Goal: Task Accomplishment & Management: Manage account settings

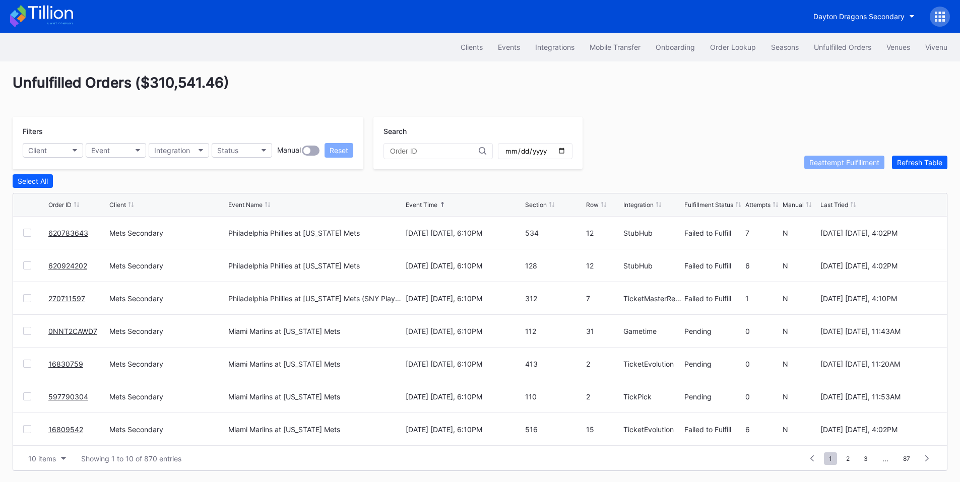
click at [23, 298] on div "270711597 Mets Secondary Philadelphia Phillies at [US_STATE] Mets (SNY Players …" at bounding box center [479, 298] width 933 height 33
click at [29, 300] on div at bounding box center [27, 298] width 8 height 8
click at [832, 167] on div "Reattempt Fulfillment" at bounding box center [844, 162] width 70 height 9
click at [237, 146] on button "Status" at bounding box center [242, 150] width 60 height 15
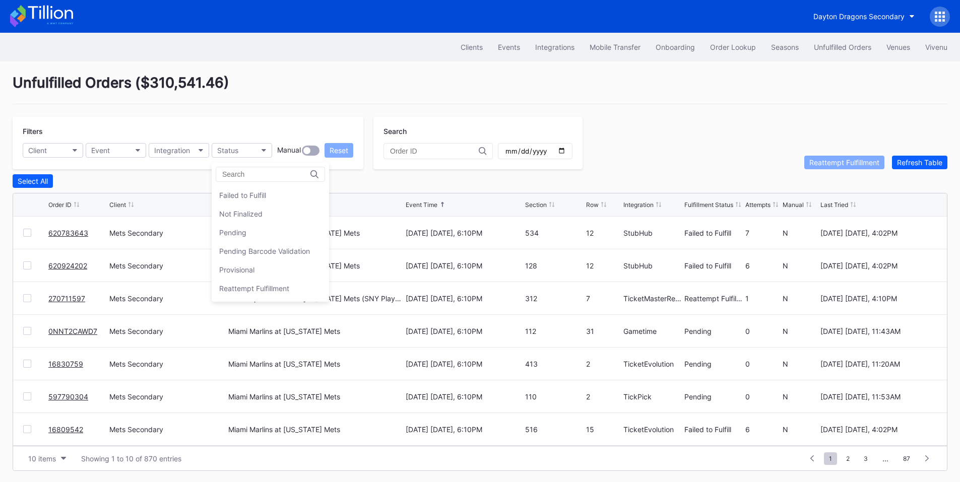
click at [271, 196] on div "Failed to Fulfill" at bounding box center [270, 195] width 117 height 19
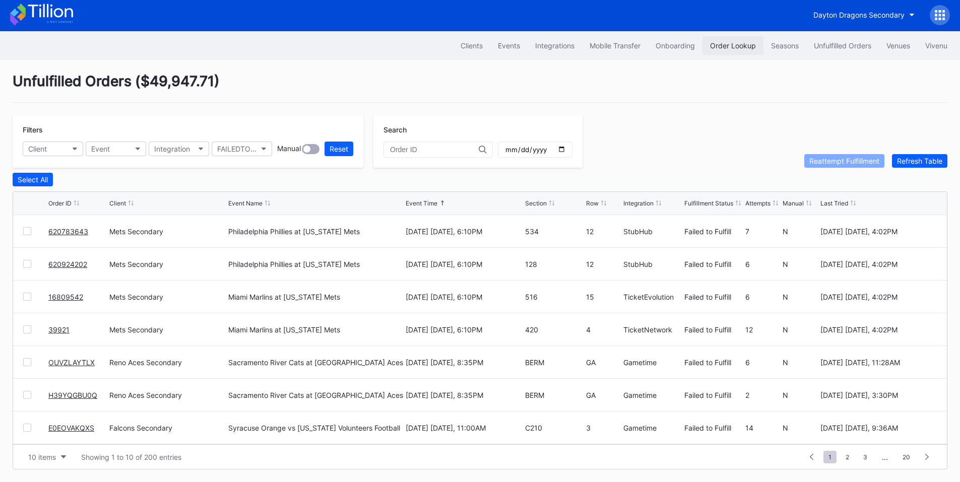
click at [734, 46] on div "Order Lookup" at bounding box center [733, 45] width 46 height 9
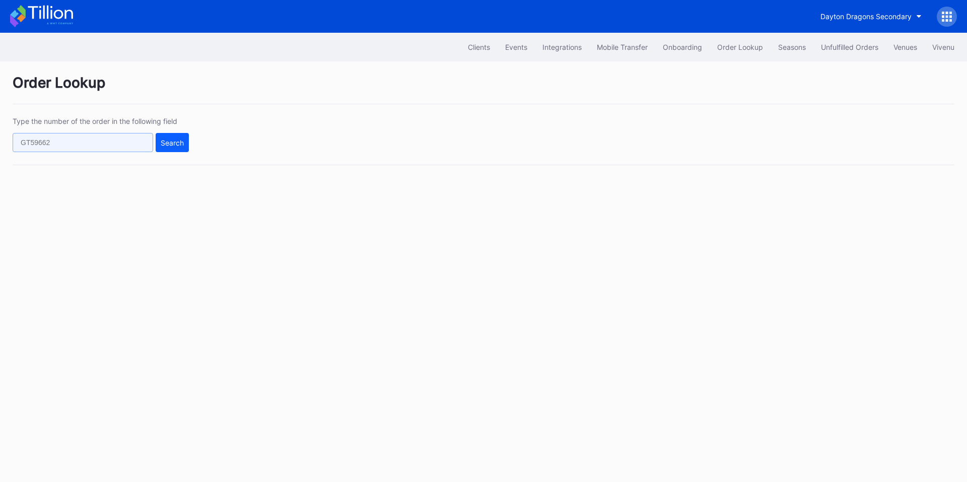
click at [119, 147] on input "text" at bounding box center [83, 142] width 141 height 19
paste input "559634478"
type input "559634478"
click at [207, 139] on div "Type the number of the order in the following field 559634478 Search" at bounding box center [484, 141] width 942 height 48
click at [183, 143] on div "Search" at bounding box center [172, 143] width 23 height 9
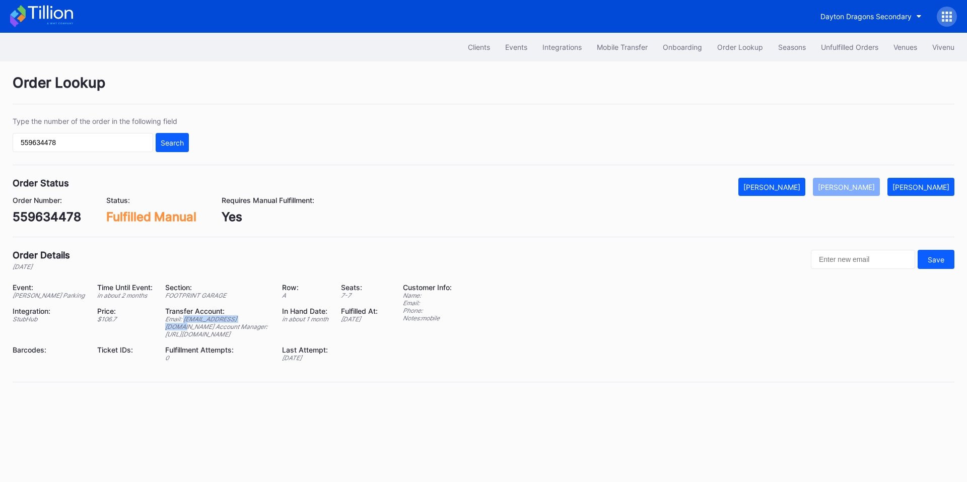
drag, startPoint x: 157, startPoint y: 336, endPoint x: 227, endPoint y: 335, distance: 70.0
click at [227, 335] on div "Email: [EMAIL_ADDRESS][DOMAIN_NAME] Account Manager: [URL][DOMAIN_NAME]" at bounding box center [217, 326] width 104 height 23
copy div "[EMAIL_ADDRESS][DOMAIN_NAME]"
drag, startPoint x: 248, startPoint y: 355, endPoint x: 139, endPoint y: 355, distance: 108.8
click at [139, 355] on div "Event: [PERSON_NAME] Parking Time Until Event: in about 2 months Section: FOOTP…" at bounding box center [202, 326] width 378 height 86
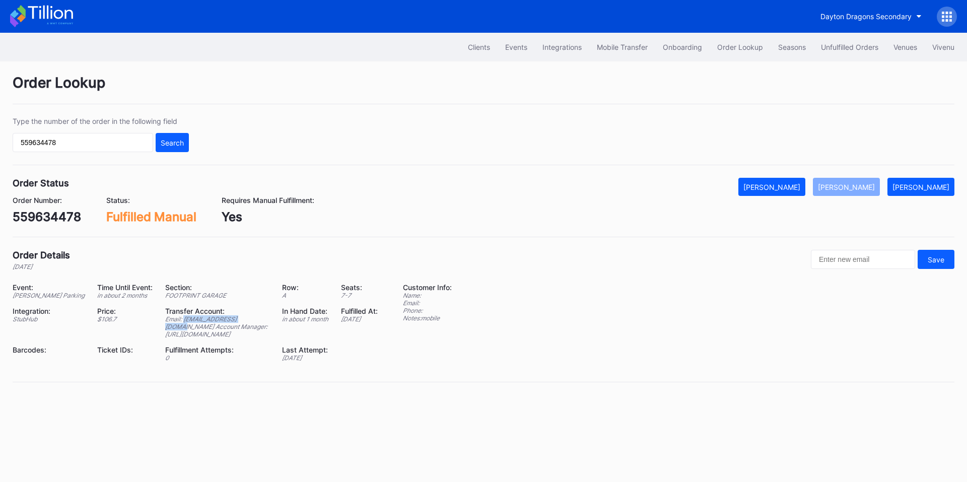
copy div "[URL][DOMAIN_NAME]"
click at [427, 346] on div "Customer Info: Name: Email: Phone: Notes: mobile" at bounding box center [427, 326] width 49 height 86
click at [31, 143] on input "559634478" at bounding box center [83, 142] width 141 height 19
drag, startPoint x: 137, startPoint y: 336, endPoint x: 225, endPoint y: 344, distance: 88.5
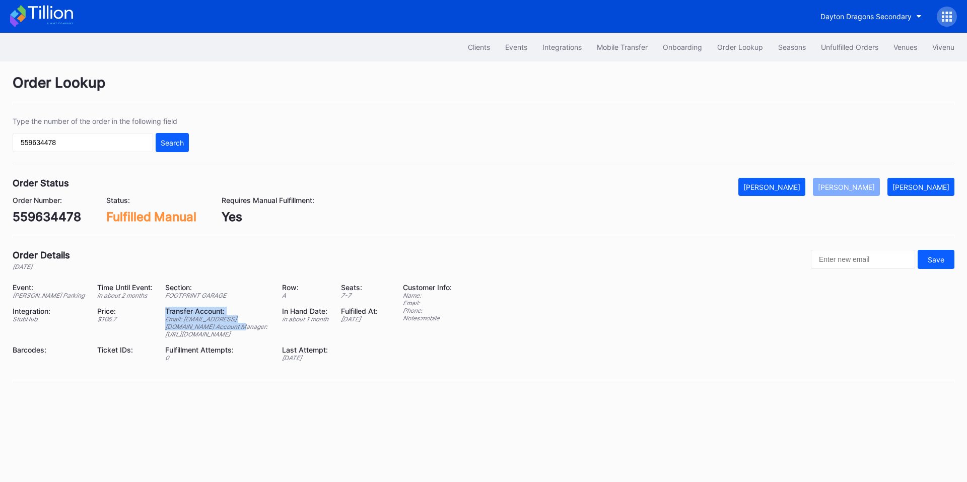
click at [225, 344] on div "Event: [PERSON_NAME] Parking Time Until Event: in about 2 months Section: FOOTP…" at bounding box center [202, 326] width 378 height 86
click at [200, 338] on div "Email: [EMAIL_ADDRESS][DOMAIN_NAME] Account Manager: [URL][DOMAIN_NAME]" at bounding box center [217, 326] width 104 height 23
drag, startPoint x: 249, startPoint y: 352, endPoint x: 139, endPoint y: 338, distance: 111.7
click at [165, 338] on div "Email: [EMAIL_ADDRESS][DOMAIN_NAME] Account Manager: [URL][DOMAIN_NAME]" at bounding box center [217, 326] width 104 height 23
copy div "Email: [EMAIL_ADDRESS][DOMAIN_NAME] Account Manager: [URL][DOMAIN_NAME]"
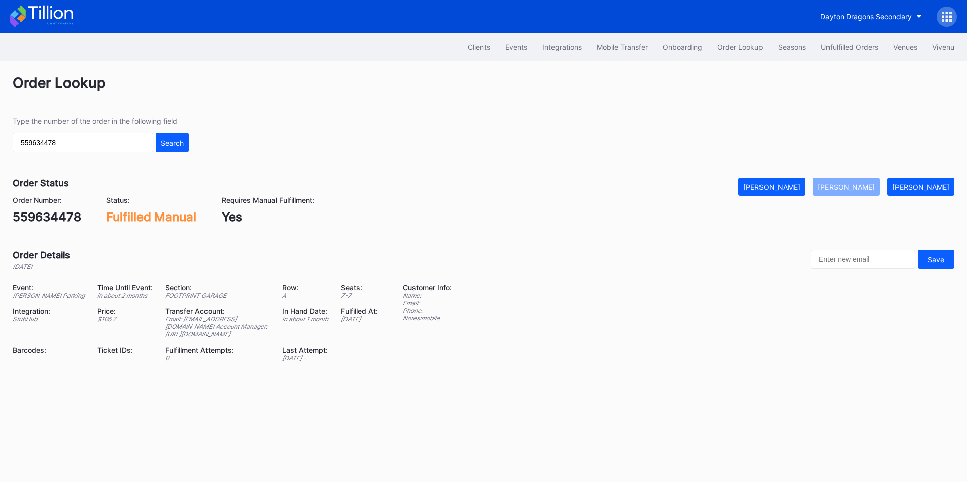
click at [391, 349] on div "Event: [PERSON_NAME] Parking Time Until Event: in about 2 months Section: FOOTP…" at bounding box center [484, 326] width 942 height 86
drag, startPoint x: 736, startPoint y: 46, endPoint x: 687, endPoint y: 48, distance: 49.9
click at [736, 46] on div "Order Lookup" at bounding box center [740, 47] width 46 height 9
click at [833, 41] on button "Unfulfilled Orders" at bounding box center [850, 47] width 73 height 19
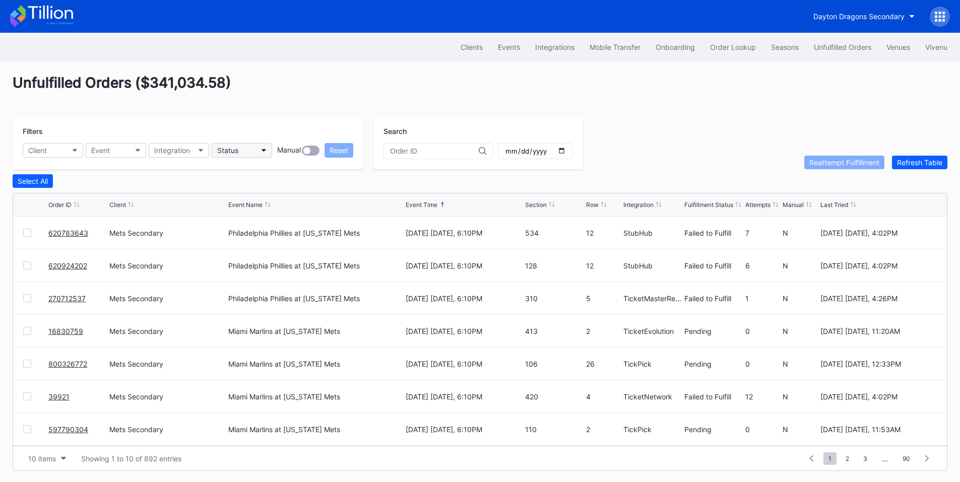
click at [265, 150] on icon "button" at bounding box center [263, 150] width 5 height 3
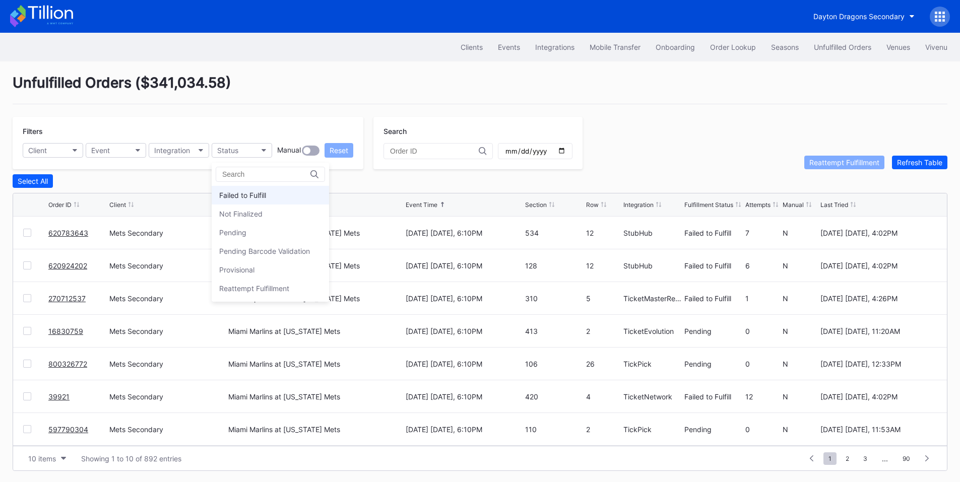
click at [256, 197] on div "Failed to Fulfill" at bounding box center [242, 195] width 47 height 9
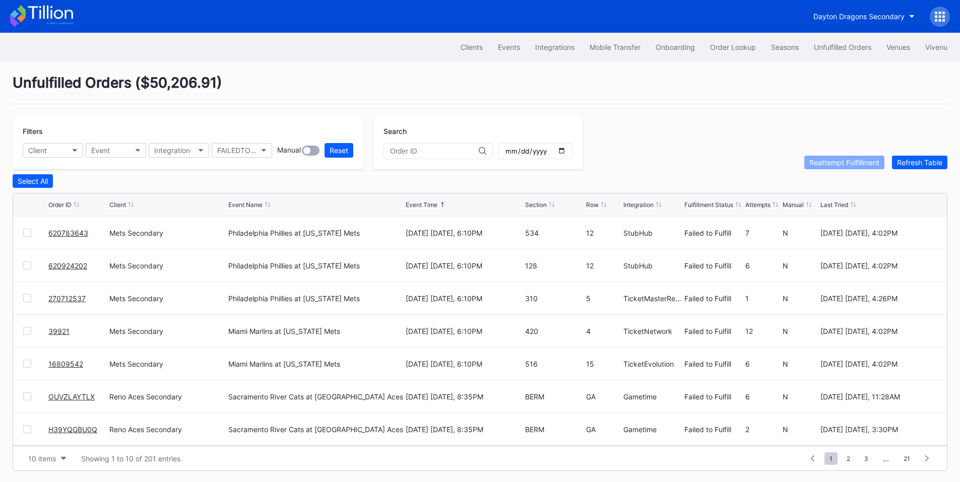
drag, startPoint x: 24, startPoint y: 301, endPoint x: 60, endPoint y: 297, distance: 36.6
click at [24, 301] on div at bounding box center [27, 298] width 8 height 8
click at [839, 167] on div "Reattempt Fulfillment" at bounding box center [844, 162] width 70 height 9
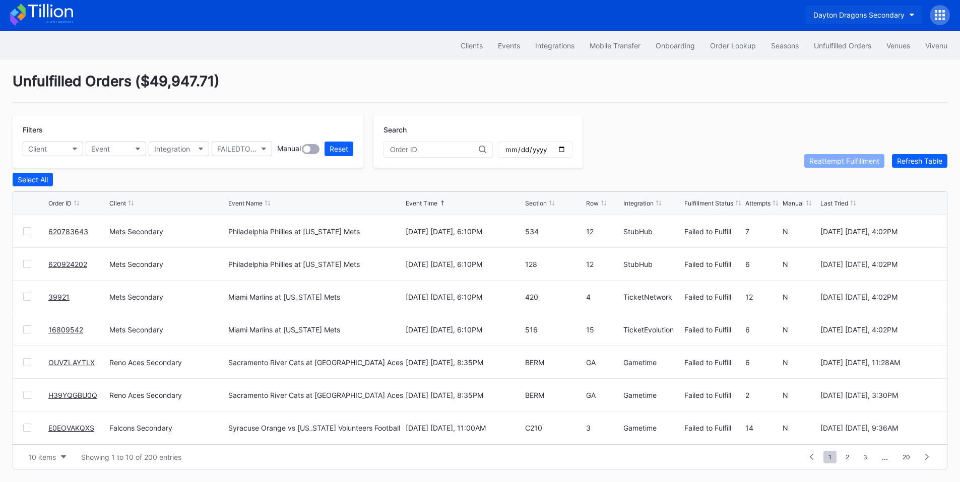
click at [833, 17] on button "Dayton Dragons Secondary" at bounding box center [863, 15] width 116 height 19
type input "fiesta"
click at [828, 57] on div "Fiesta Bowl" at bounding box center [830, 61] width 37 height 9
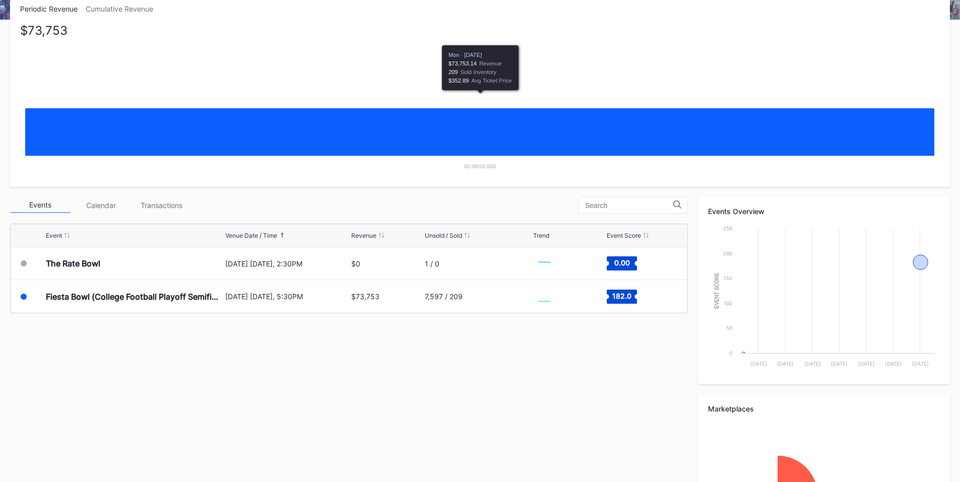
scroll to position [235, 0]
